Goal: Navigation & Orientation: Find specific page/section

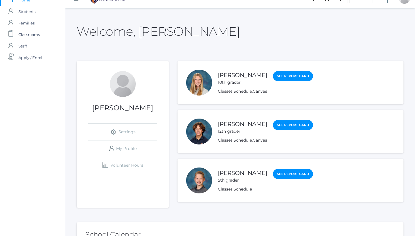
scroll to position [13, 0]
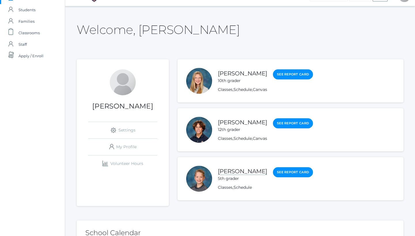
click at [232, 172] on link "[PERSON_NAME]" at bounding box center [242, 171] width 49 height 7
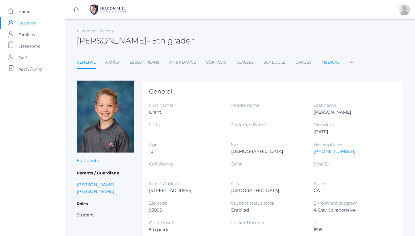
click at [328, 59] on link "Medical" at bounding box center [330, 63] width 18 height 12
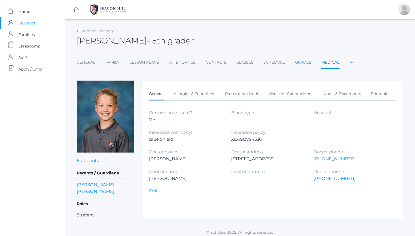
click at [301, 63] on link "Grades" at bounding box center [303, 63] width 16 height 12
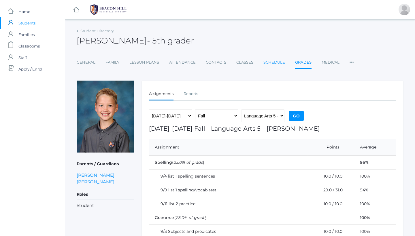
click at [273, 60] on link "Schedule" at bounding box center [274, 63] width 22 height 12
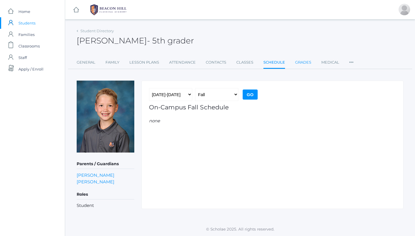
click at [305, 62] on link "Grades" at bounding box center [303, 63] width 16 height 12
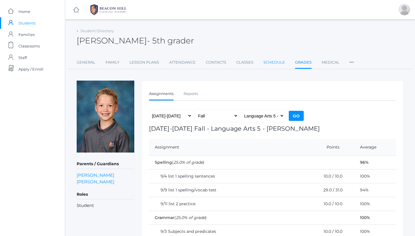
click at [266, 63] on link "Schedule" at bounding box center [274, 63] width 22 height 12
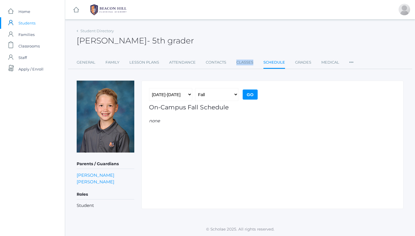
click at [235, 64] on ul "General Family Lesson Plans Attendance Contacts Classes Schedule Grades Medical…" at bounding box center [240, 63] width 327 height 12
click at [242, 61] on link "Classes" at bounding box center [244, 63] width 17 height 12
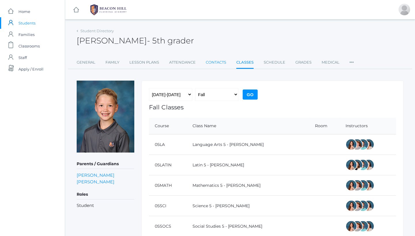
click at [216, 59] on link "Contacts" at bounding box center [216, 63] width 20 height 12
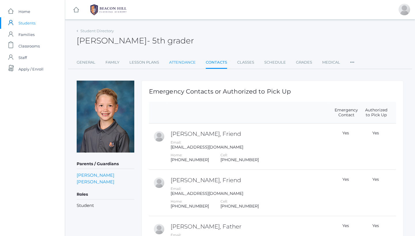
click at [185, 59] on link "Attendance" at bounding box center [182, 63] width 27 height 12
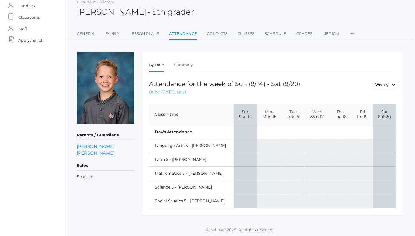
scroll to position [29, 0]
click at [257, 112] on th "Mon Mon 15" at bounding box center [269, 115] width 24 height 22
click at [156, 32] on link "Lesson Plans" at bounding box center [144, 34] width 30 height 12
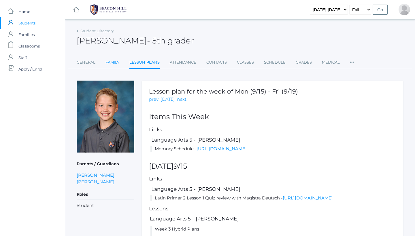
click at [111, 59] on link "Family" at bounding box center [112, 63] width 14 height 12
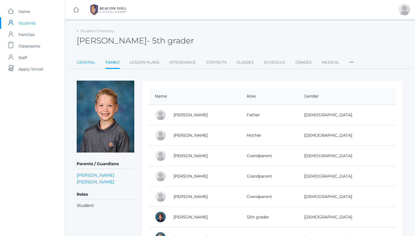
click at [89, 63] on link "General" at bounding box center [86, 63] width 19 height 12
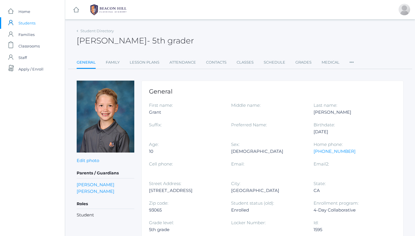
click at [117, 68] on li "Family" at bounding box center [113, 63] width 14 height 12
click at [114, 65] on link "Family" at bounding box center [113, 63] width 14 height 12
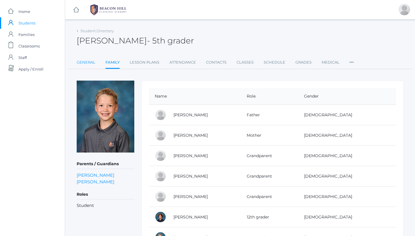
click at [82, 64] on link "General" at bounding box center [86, 63] width 19 height 12
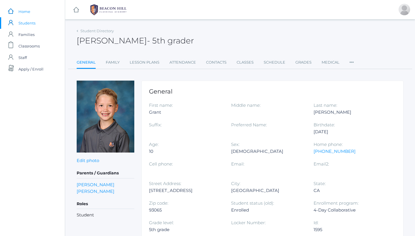
click at [34, 12] on link "icons/ui/navigation/home Created with Sketch. Home" at bounding box center [32, 12] width 65 height 12
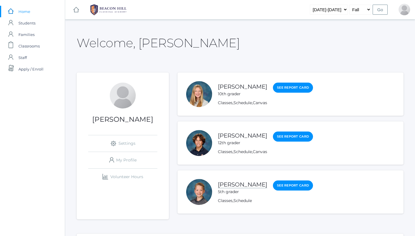
click at [234, 186] on link "[PERSON_NAME]" at bounding box center [242, 184] width 49 height 7
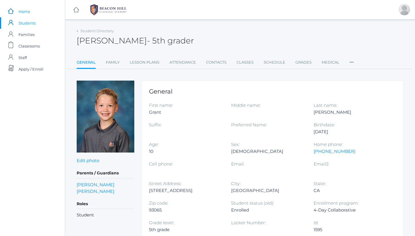
click at [36, 13] on link "icons/ui/navigation/home Created with Sketch. Home" at bounding box center [32, 12] width 65 height 12
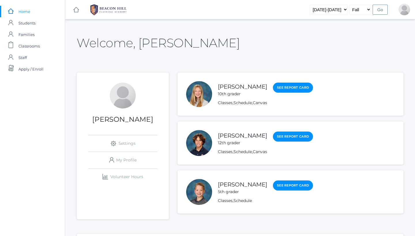
click at [225, 205] on li "[PERSON_NAME] 5th grader See Report Card Classes , Schedule" at bounding box center [290, 192] width 226 height 43
click at [226, 203] on link "Classes" at bounding box center [225, 200] width 15 height 5
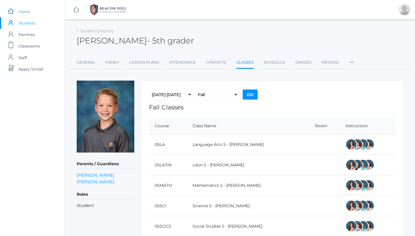
click at [28, 9] on span "Home" at bounding box center [24, 12] width 12 height 12
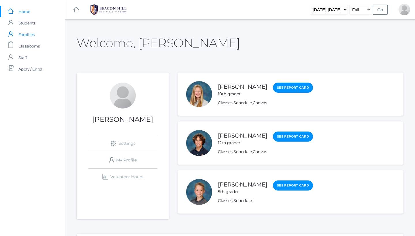
click at [36, 34] on link "icons/user/plain Created with Sketch. Families" at bounding box center [32, 35] width 65 height 12
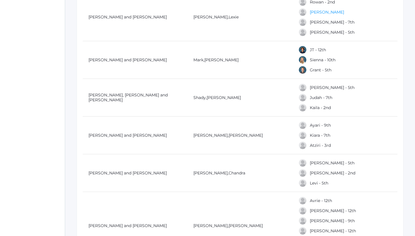
scroll to position [3105, 0]
